Goal: Information Seeking & Learning: Learn about a topic

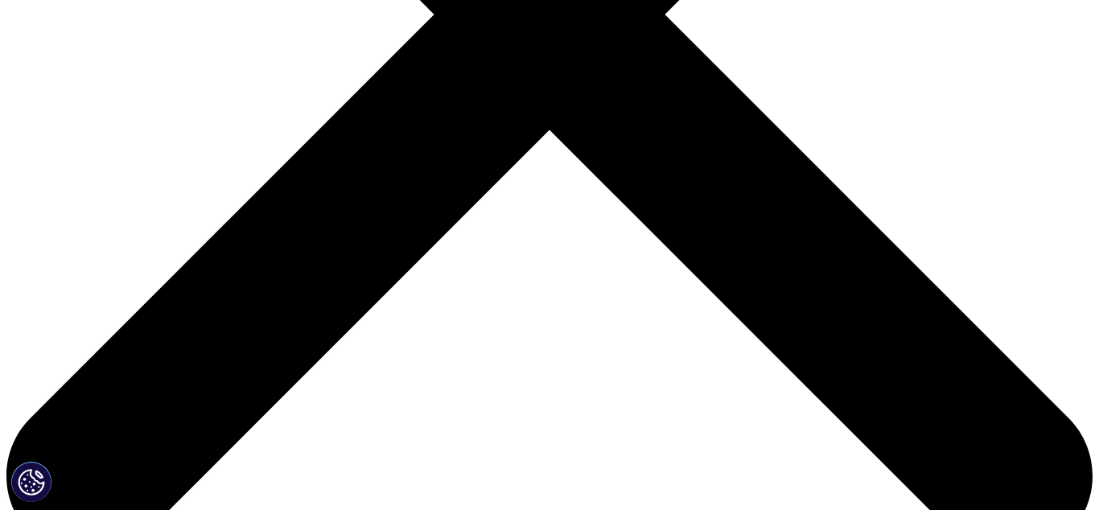
scroll to position [574, 0]
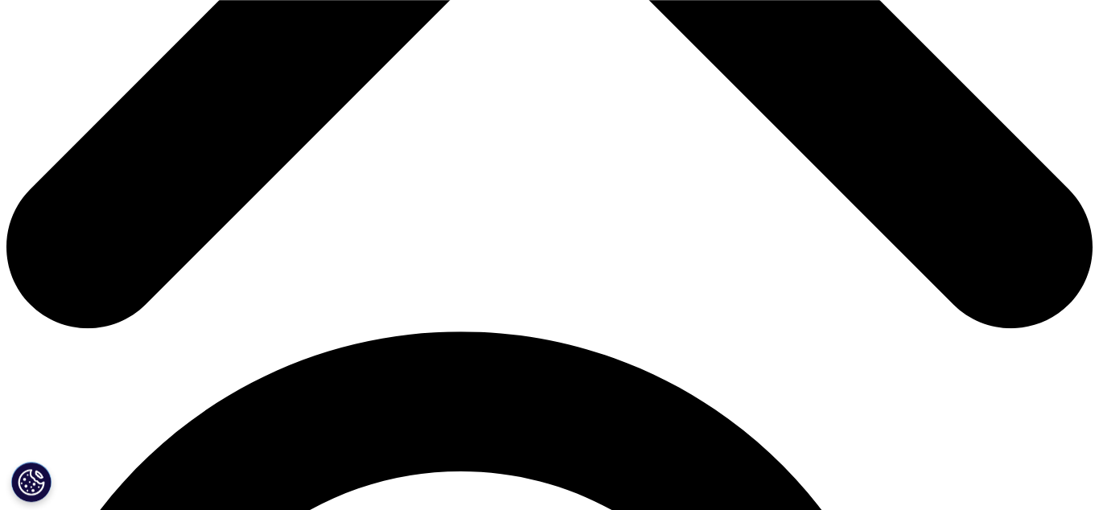
scroll to position [821, 0]
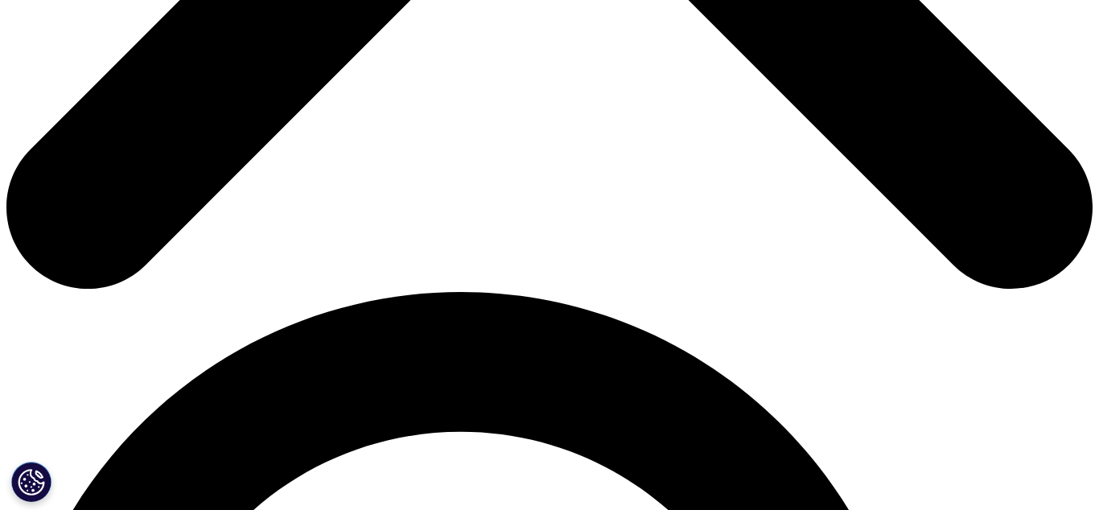
drag, startPoint x: 510, startPoint y: 89, endPoint x: 486, endPoint y: 87, distance: 24.3
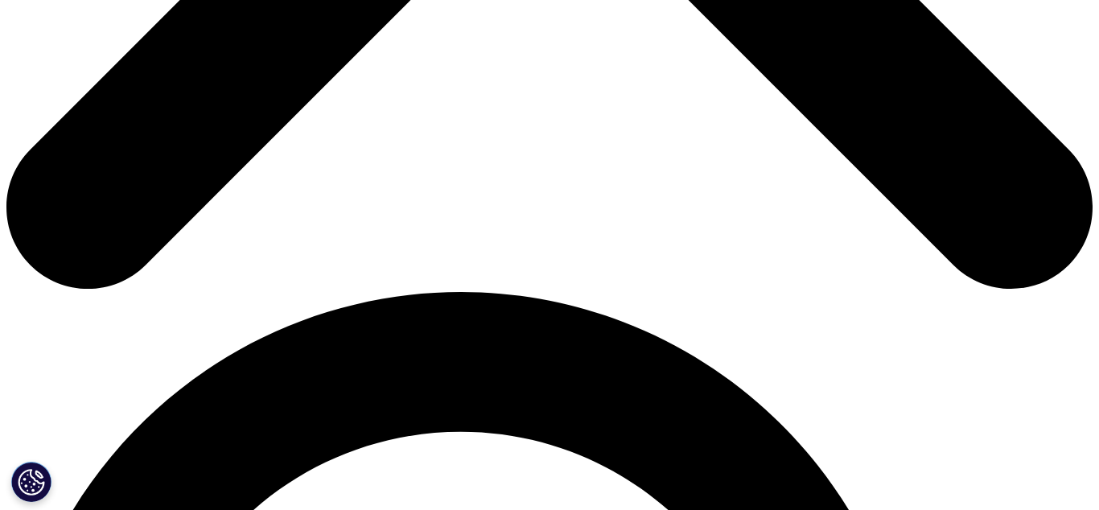
scroll to position [739, 0]
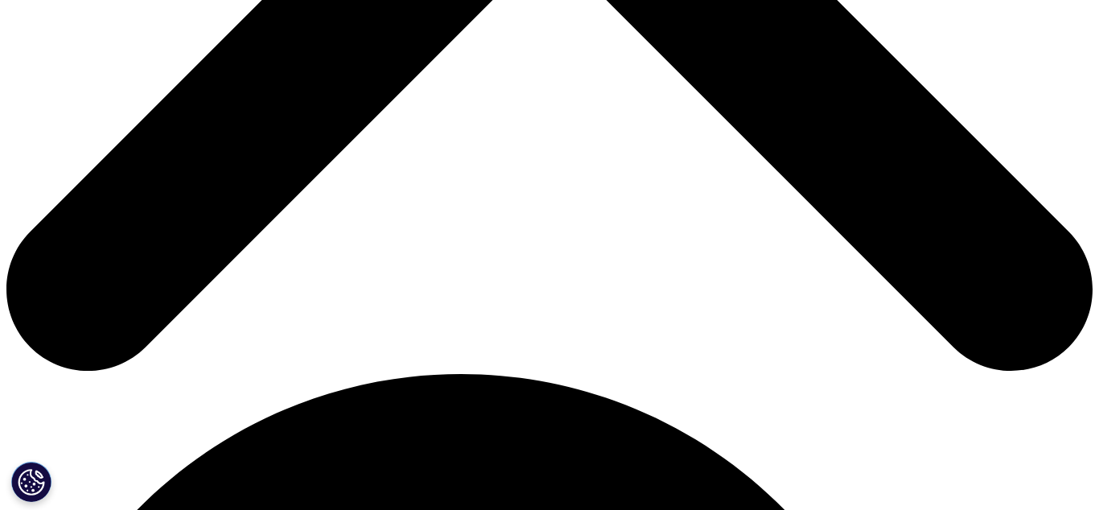
drag, startPoint x: 237, startPoint y: 186, endPoint x: 274, endPoint y: 184, distance: 37.0
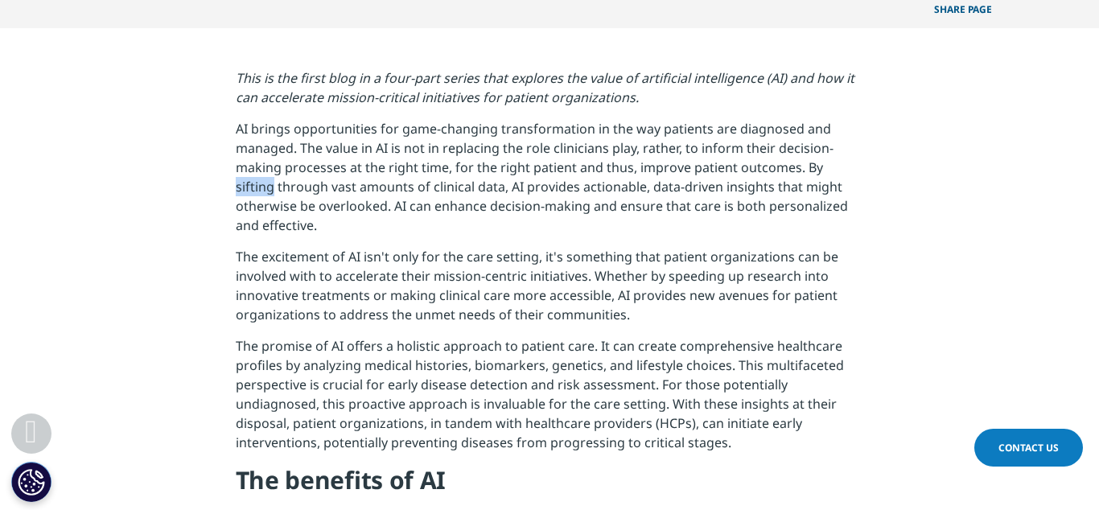
copy p "sifting"
drag, startPoint x: 333, startPoint y: 189, endPoint x: 434, endPoint y: 191, distance: 100.6
click at [434, 191] on p "AI brings opportunities for game-changing transformation in the way patients ar…" at bounding box center [550, 184] width 628 height 128
copy p "vast amounts of"
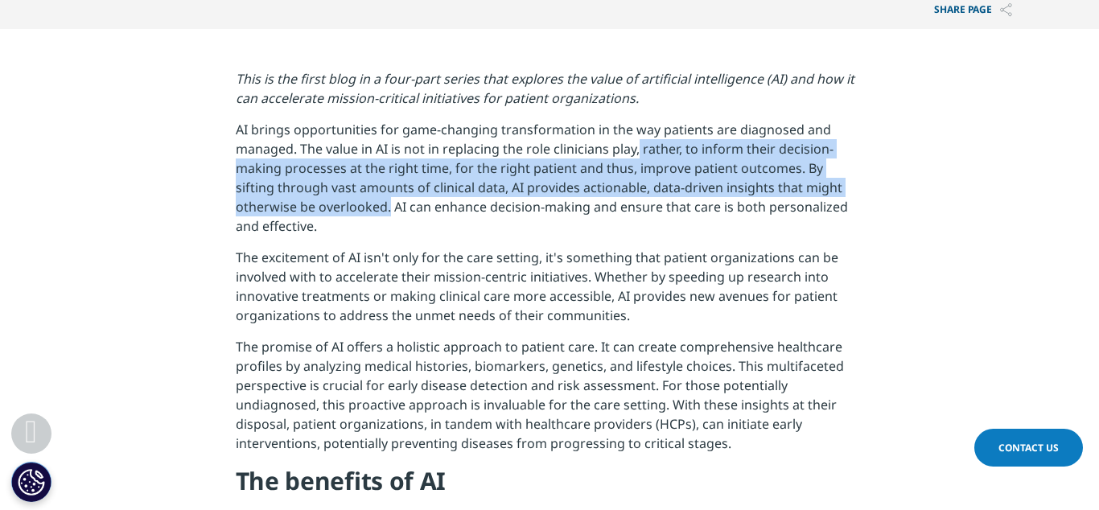
drag, startPoint x: 640, startPoint y: 149, endPoint x: 390, endPoint y: 209, distance: 257.4
click at [390, 209] on p "AI brings opportunities for game-changing transformation in the way patients ar…" at bounding box center [550, 184] width 628 height 128
copy p "rather, to inform their decision-making processes at the right time, for the ri…"
click at [760, 171] on p "AI brings opportunities for game-changing transformation in the way patients ar…" at bounding box center [550, 184] width 628 height 128
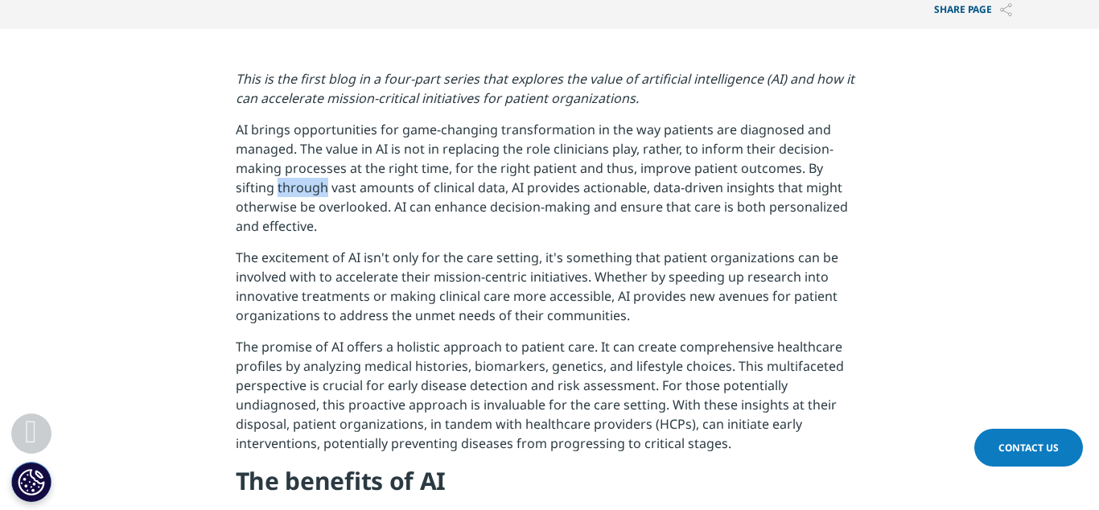
drag, startPoint x: 278, startPoint y: 187, endPoint x: 327, endPoint y: 185, distance: 49.9
click at [327, 185] on p "AI brings opportunities for game-changing transformation in the way patients ar…" at bounding box center [550, 184] width 628 height 128
click at [280, 192] on p "AI brings opportunities for game-changing transformation in the way patients ar…" at bounding box center [550, 184] width 628 height 128
drag, startPoint x: 280, startPoint y: 188, endPoint x: 305, endPoint y: 186, distance: 25.1
click at [305, 186] on p "AI brings opportunities for game-changing transformation in the way patients ar…" at bounding box center [550, 184] width 628 height 128
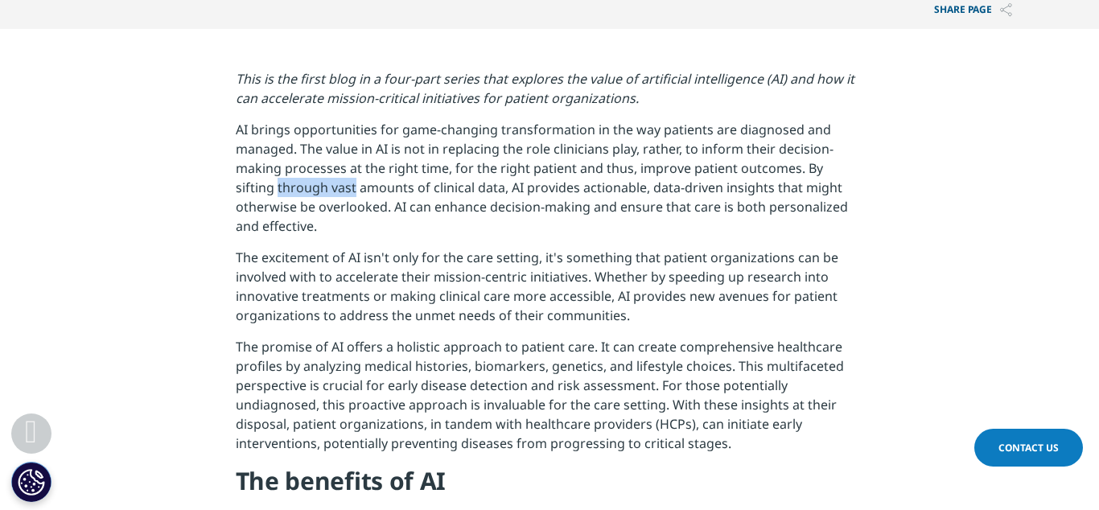
drag, startPoint x: 279, startPoint y: 187, endPoint x: 355, endPoint y: 191, distance: 75.7
click at [355, 191] on p "AI brings opportunities for game-changing transformation in the way patients ar…" at bounding box center [550, 184] width 628 height 128
copy p "through vast"
drag, startPoint x: 433, startPoint y: 206, endPoint x: 485, endPoint y: 208, distance: 52.4
click at [485, 208] on p "AI brings opportunities for game-changing transformation in the way patients ar…" at bounding box center [550, 184] width 628 height 128
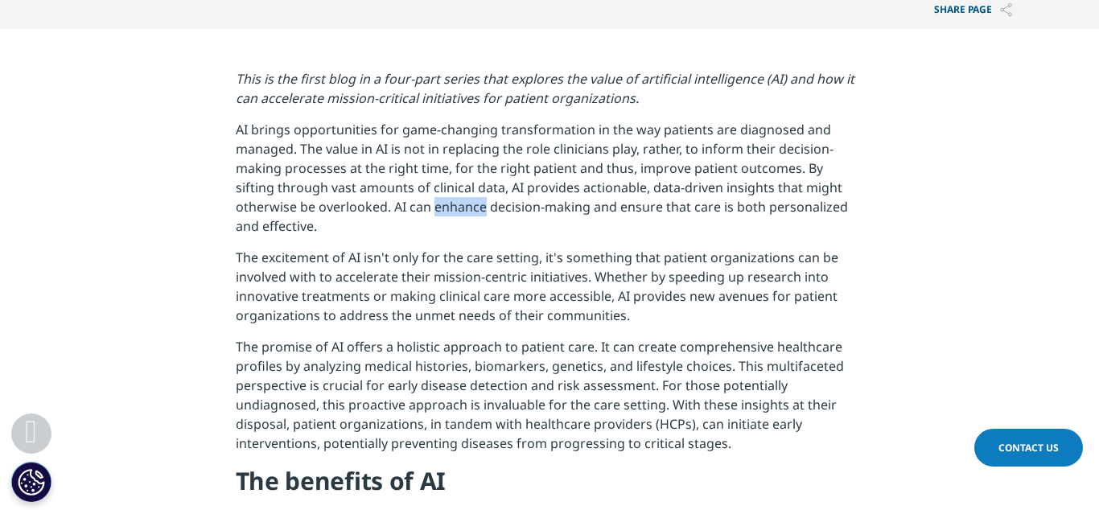
copy p "enhance"
click at [465, 222] on p "AI brings opportunities for game-changing transformation in the way patients ar…" at bounding box center [550, 184] width 628 height 128
drag, startPoint x: 596, startPoint y: 278, endPoint x: 743, endPoint y: 276, distance: 146.4
click at [743, 276] on p "The excitement of AI isn't only for the care setting, it's something that patie…" at bounding box center [550, 292] width 628 height 89
copy p "Whether by speeding up"
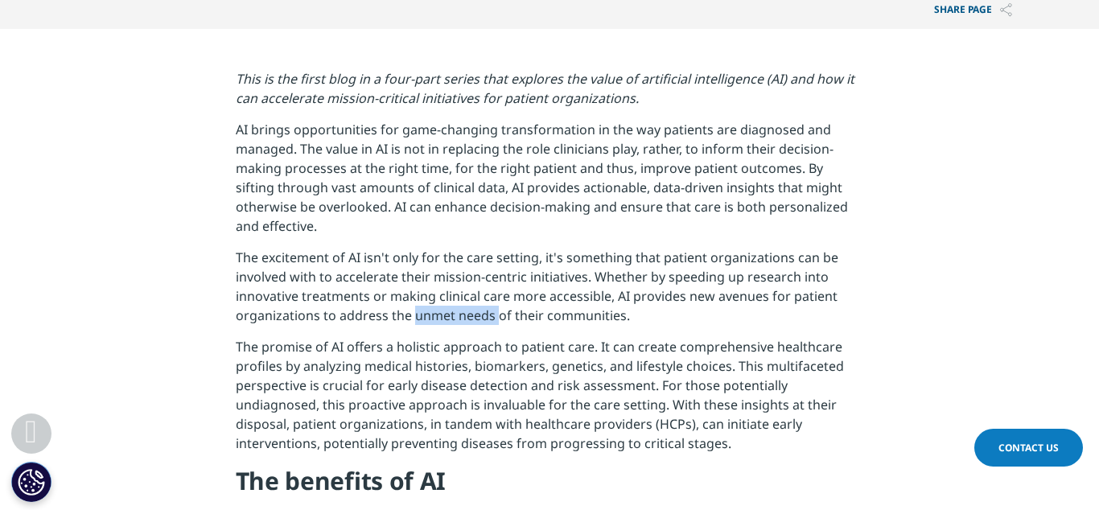
drag, startPoint x: 415, startPoint y: 316, endPoint x: 497, endPoint y: 317, distance: 82.1
click at [497, 317] on p "The excitement of AI isn't only for the care setting, it's something that patie…" at bounding box center [550, 292] width 628 height 89
copy p "unmet needs"
drag, startPoint x: 397, startPoint y: 344, endPoint x: 497, endPoint y: 351, distance: 100.0
click at [497, 351] on p "The promise of AI offers a holistic approach to patient care. It can create com…" at bounding box center [550, 401] width 628 height 128
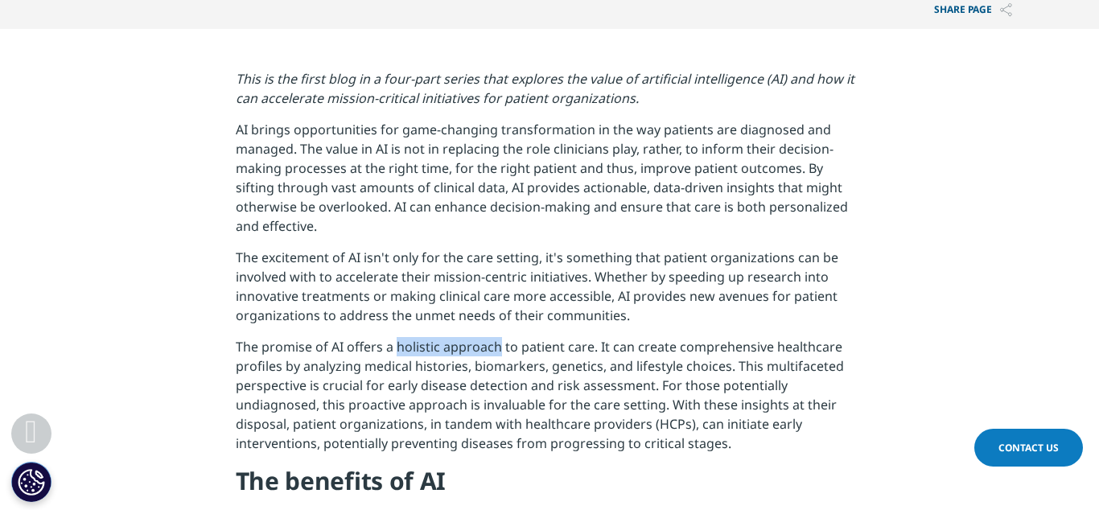
copy p "holistic approach"
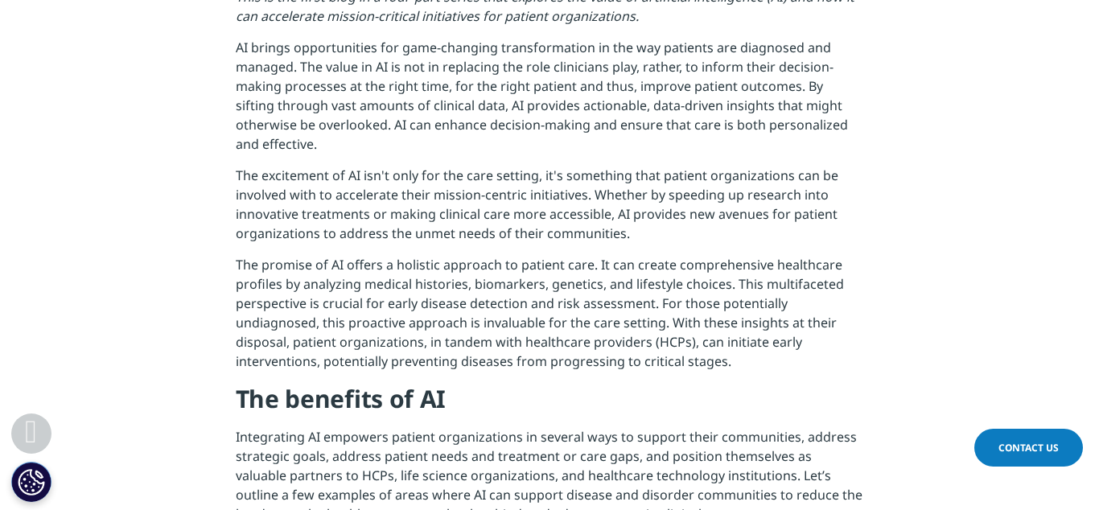
click at [254, 455] on p "Integrating AI empowers patient organizations in several ways to support their …" at bounding box center [550, 481] width 628 height 109
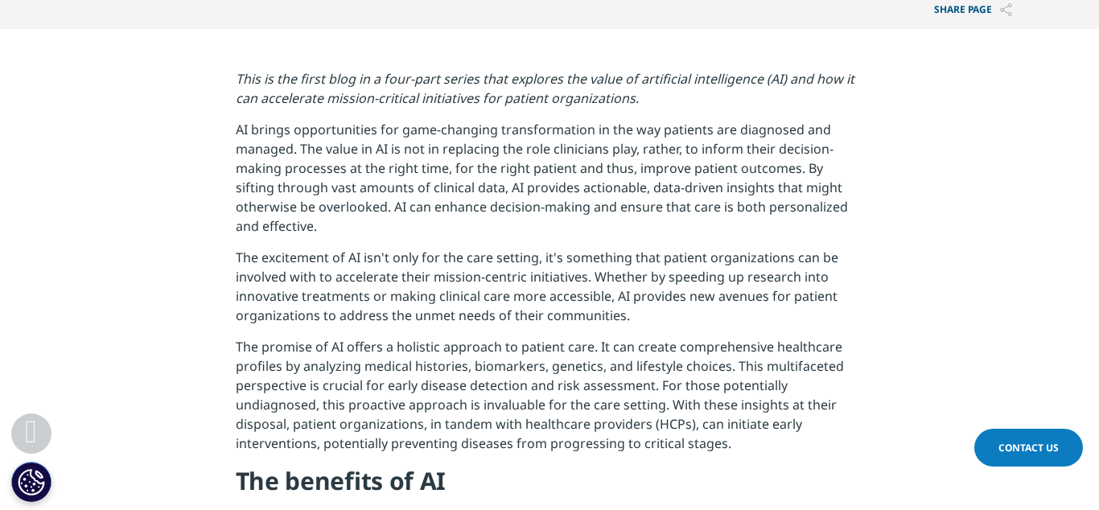
click at [739, 15] on div "Share PAGE Copy Link email facebook twitter linkedin wechat xing" at bounding box center [549, 10] width 949 height 38
click at [682, 80] on em "This is the first blog in a four-part series that explores the value of artific…" at bounding box center [545, 88] width 619 height 37
click at [519, 102] on em "This is the first blog in a four-part series that explores the value of artific…" at bounding box center [545, 88] width 619 height 37
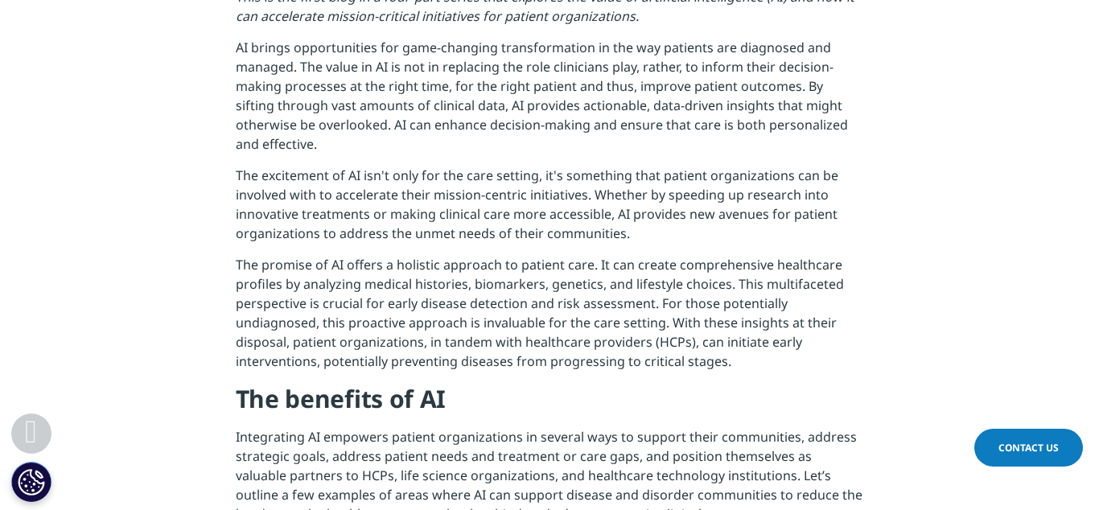
click at [266, 340] on p "The promise of AI offers a holistic approach to patient care. It can create com…" at bounding box center [550, 319] width 628 height 128
click at [468, 343] on p "The promise of AI offers a holistic approach to patient care. It can create com…" at bounding box center [550, 319] width 628 height 128
drag, startPoint x: 650, startPoint y: 344, endPoint x: 524, endPoint y: 348, distance: 126.4
click at [524, 348] on p "The promise of AI offers a holistic approach to patient care. It can create com…" at bounding box center [550, 319] width 628 height 128
copy p "healthcare providers"
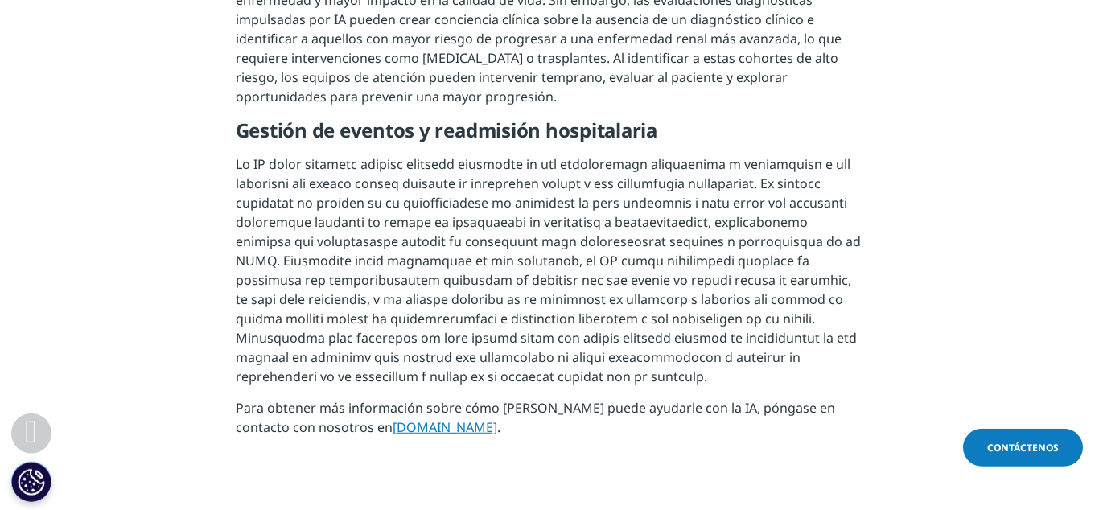
scroll to position [2460, 0]
